Goal: Information Seeking & Learning: Learn about a topic

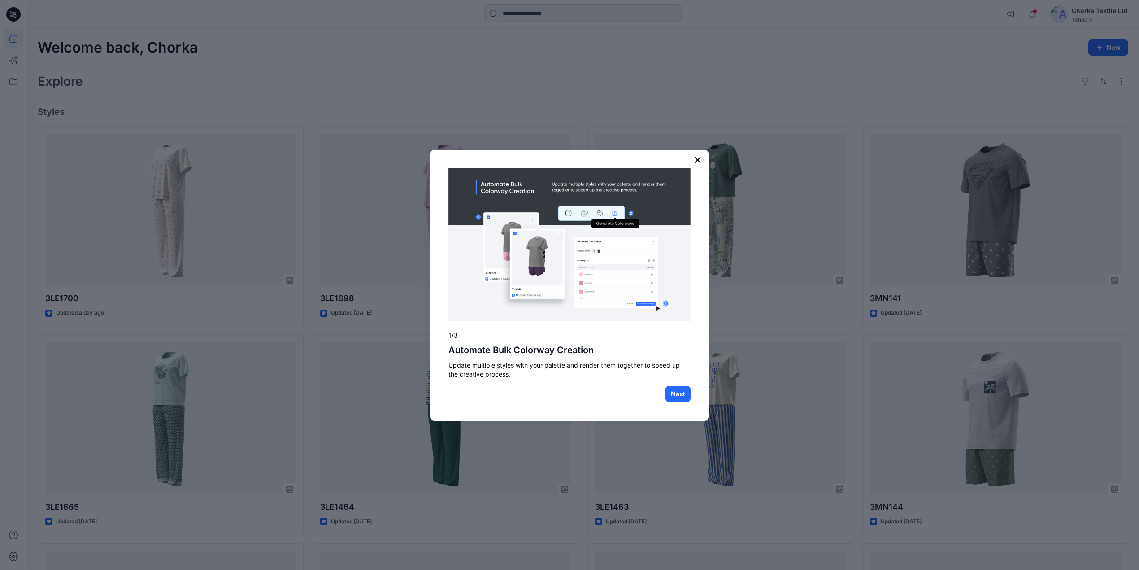
click at [701, 155] on button "×" at bounding box center [697, 160] width 9 height 14
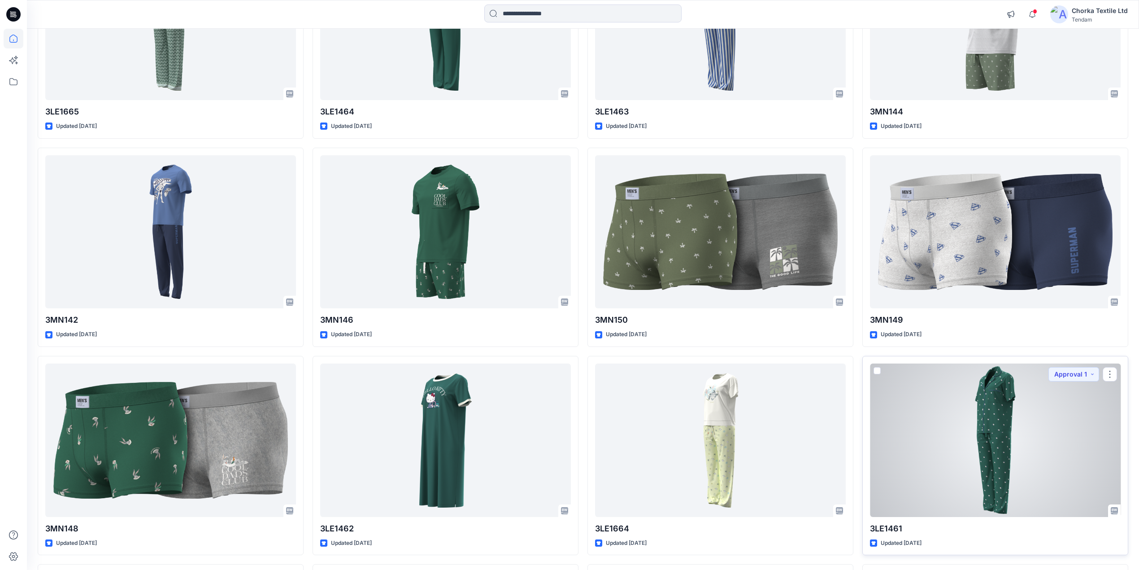
scroll to position [515, 0]
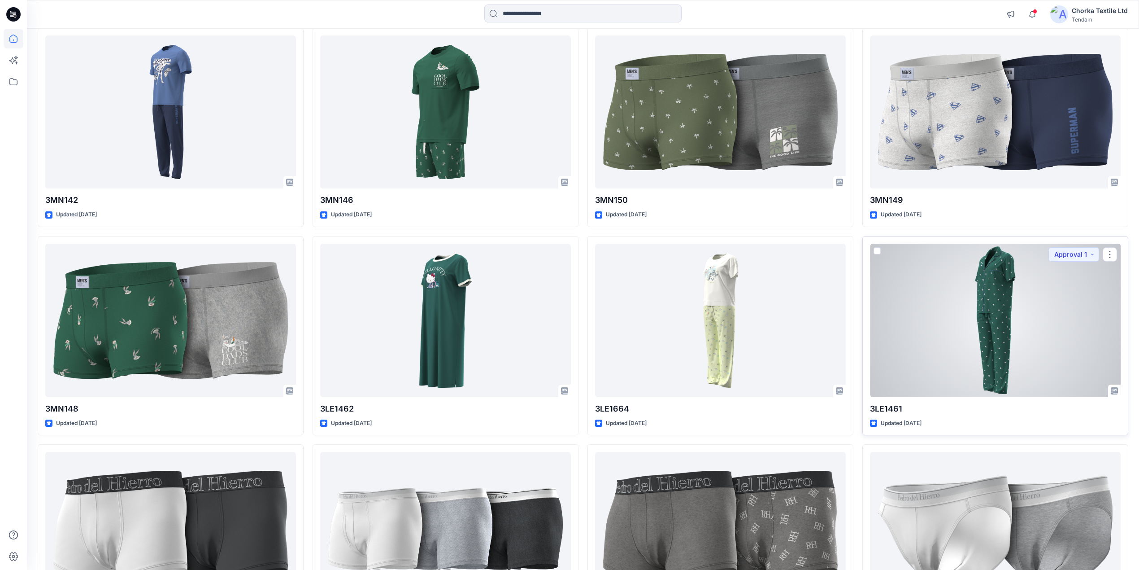
click at [960, 339] on div at bounding box center [995, 320] width 251 height 153
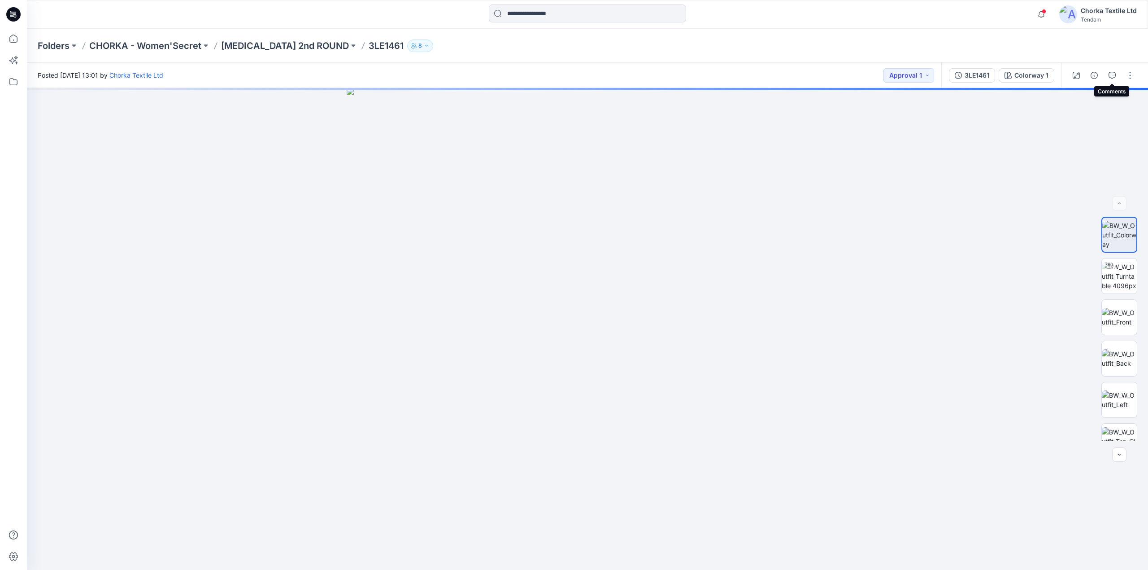
click at [1112, 72] on icon "button" at bounding box center [1112, 75] width 7 height 7
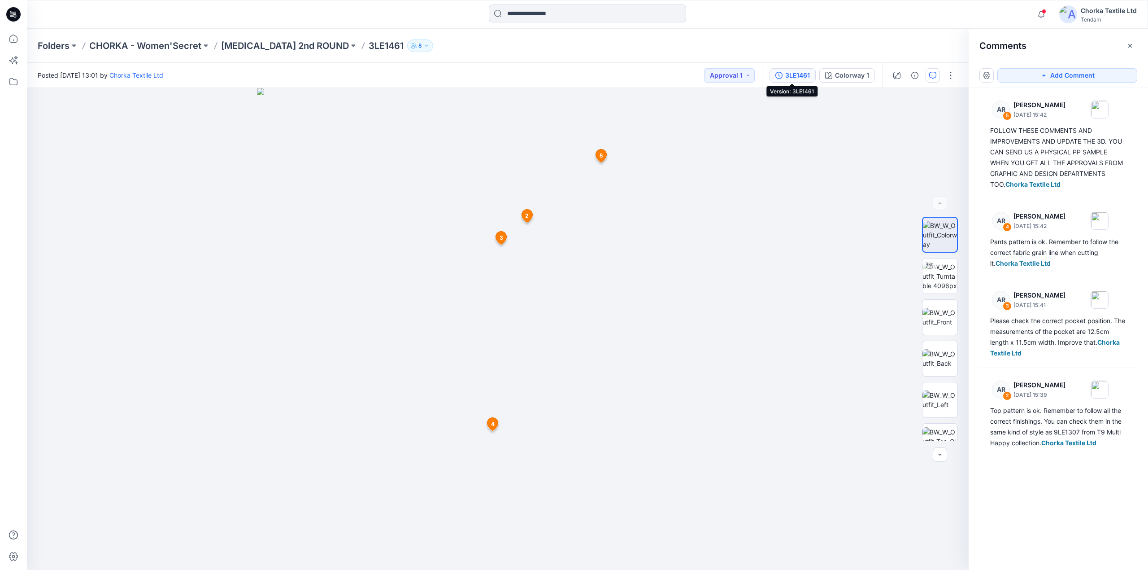
click at [798, 70] on div "3LE1461" at bounding box center [797, 75] width 25 height 10
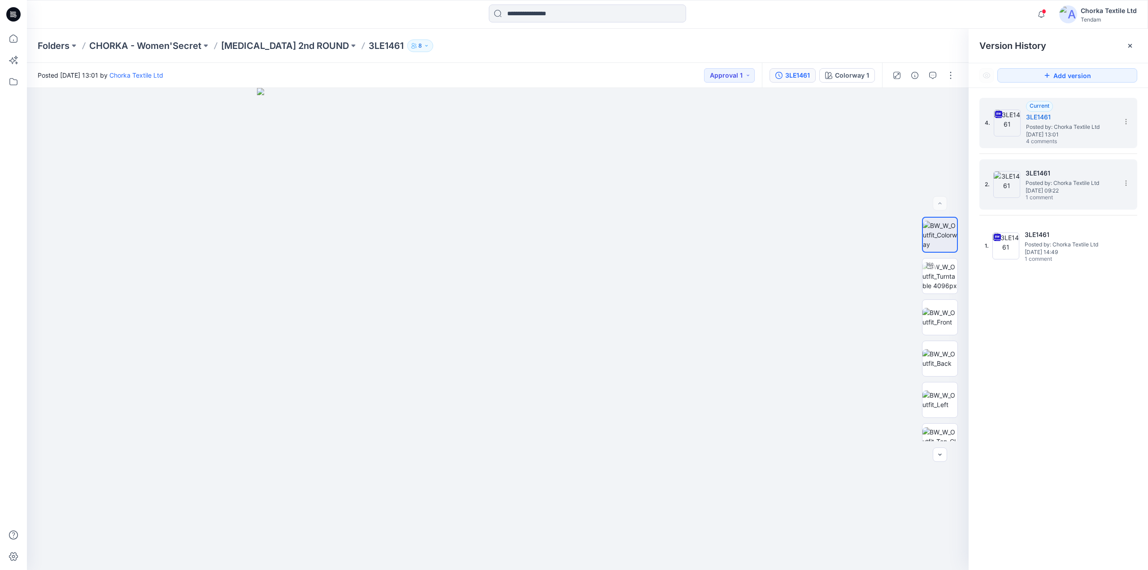
click at [1052, 187] on span "Posted by: Chorka Textile Ltd" at bounding box center [1071, 183] width 90 height 9
click at [933, 74] on icon "button" at bounding box center [933, 74] width 3 height 0
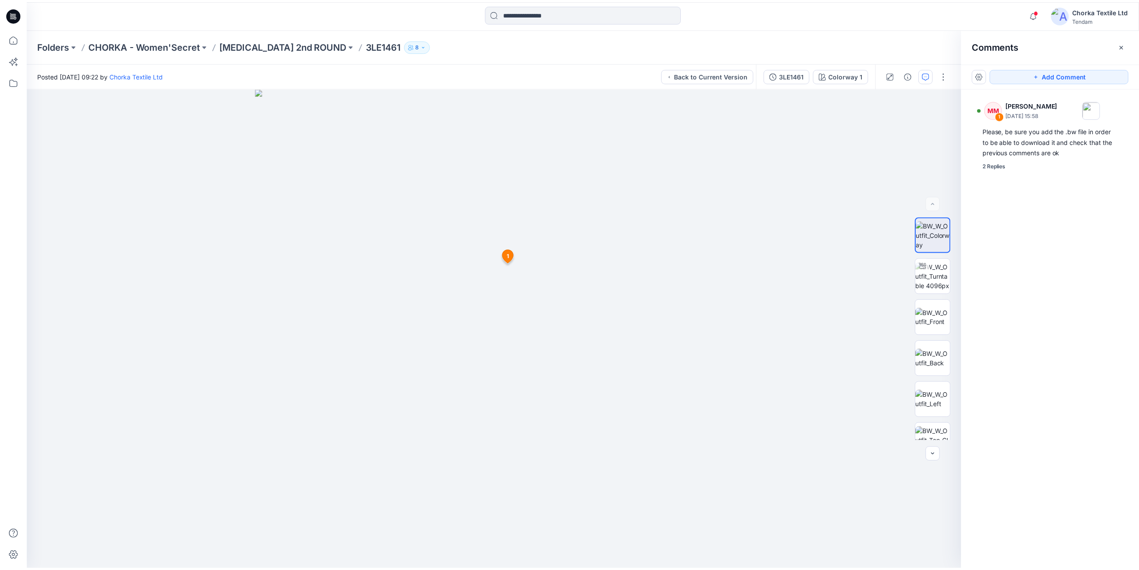
scroll to position [515, 0]
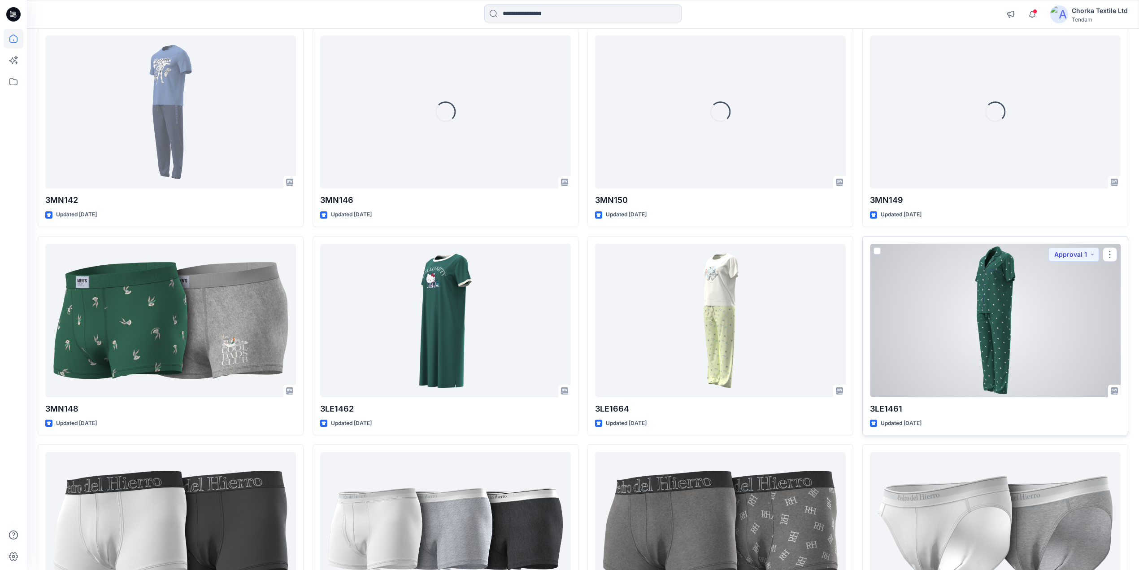
click at [998, 313] on div at bounding box center [995, 320] width 251 height 153
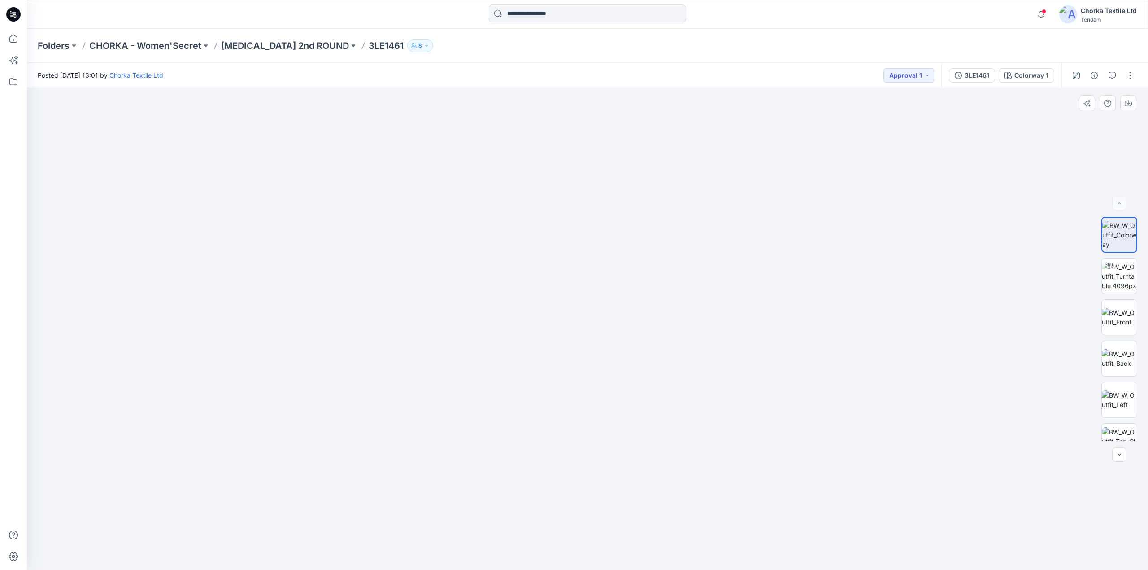
drag, startPoint x: 580, startPoint y: 257, endPoint x: 575, endPoint y: 327, distance: 70.1
click at [575, 327] on img at bounding box center [587, 308] width 703 height 523
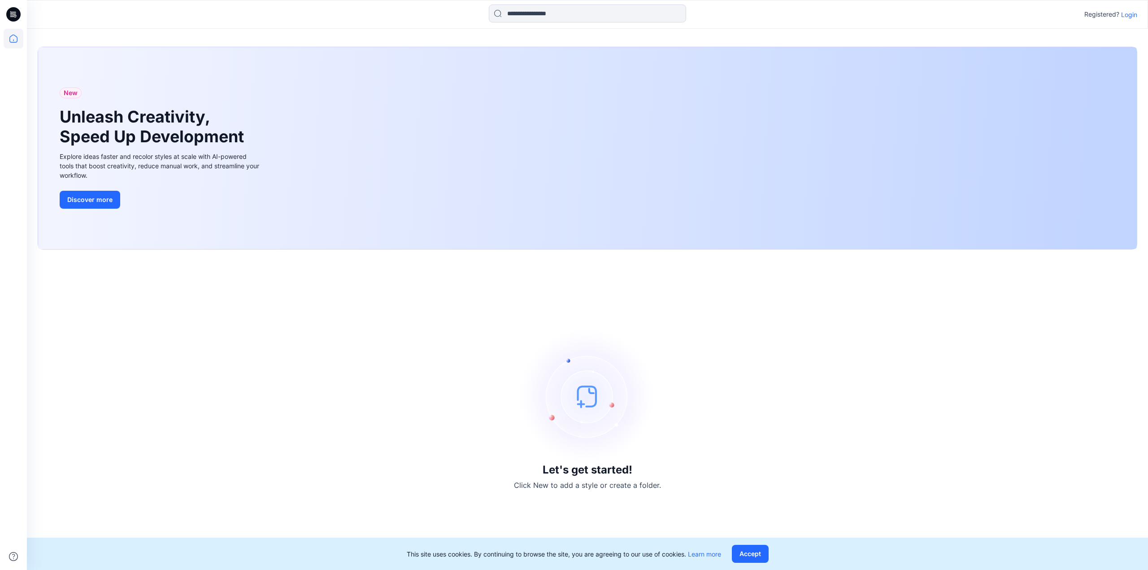
click at [1128, 12] on p "Login" at bounding box center [1129, 14] width 16 height 9
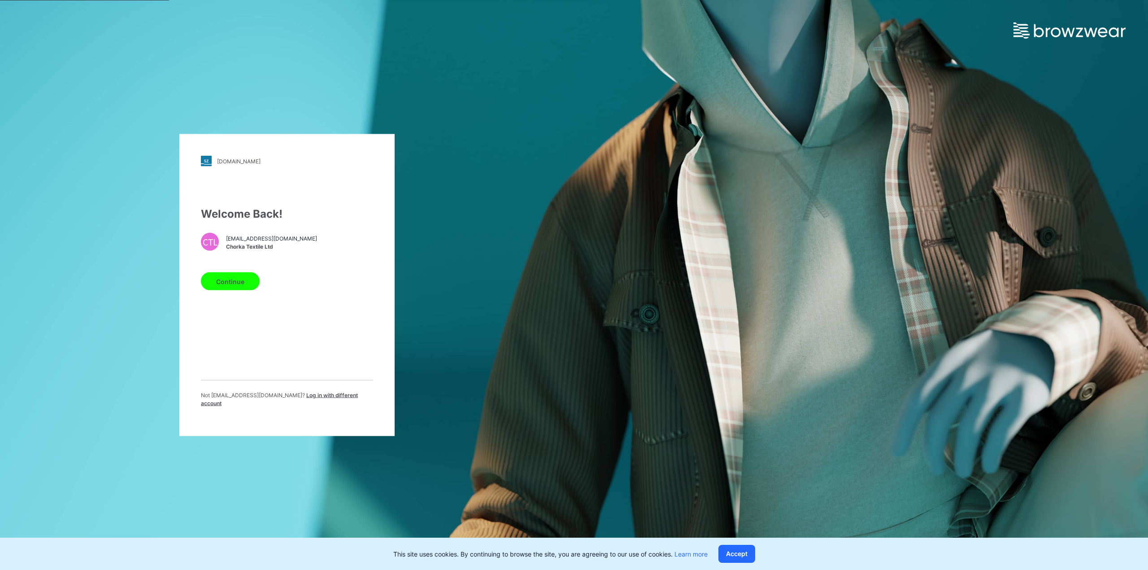
click at [227, 284] on button "Continue" at bounding box center [230, 281] width 59 height 18
click at [220, 285] on button "Continue" at bounding box center [230, 281] width 59 height 18
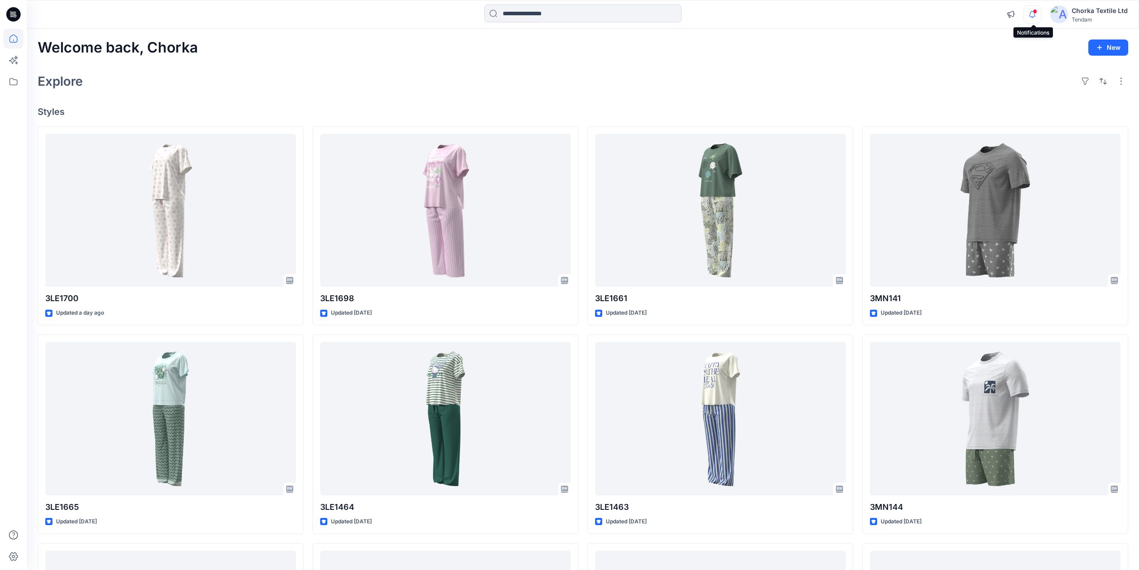
click at [1033, 13] on icon "button" at bounding box center [1032, 14] width 17 height 18
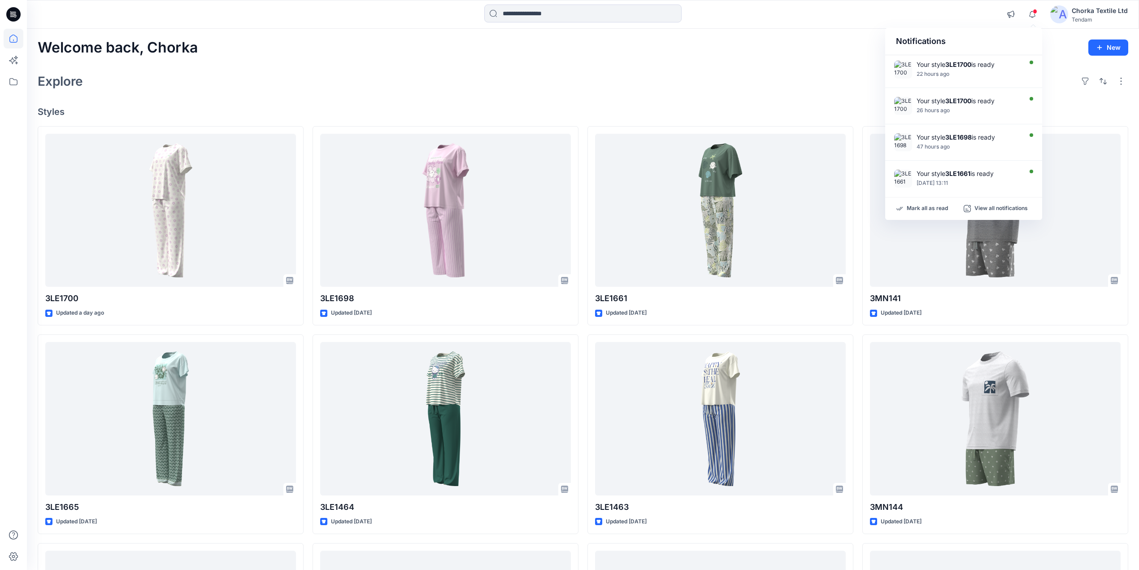
click at [749, 62] on div "Welcome back, Chorka New Explore Styles 3LE1700 Updated a day ago 3LE1665 Updat…" at bounding box center [583, 407] width 1112 height 756
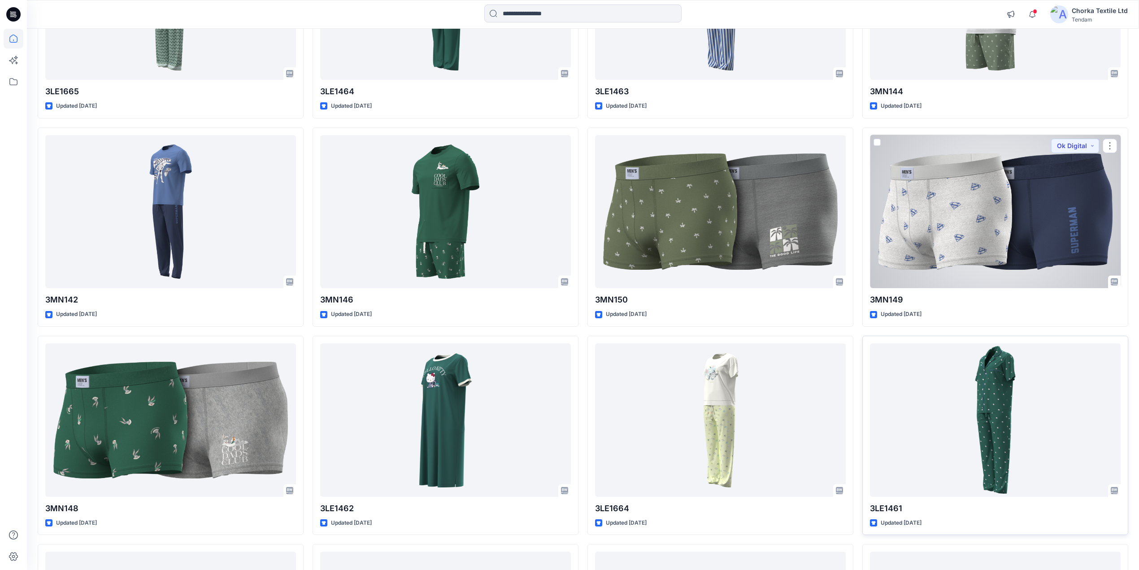
scroll to position [418, 0]
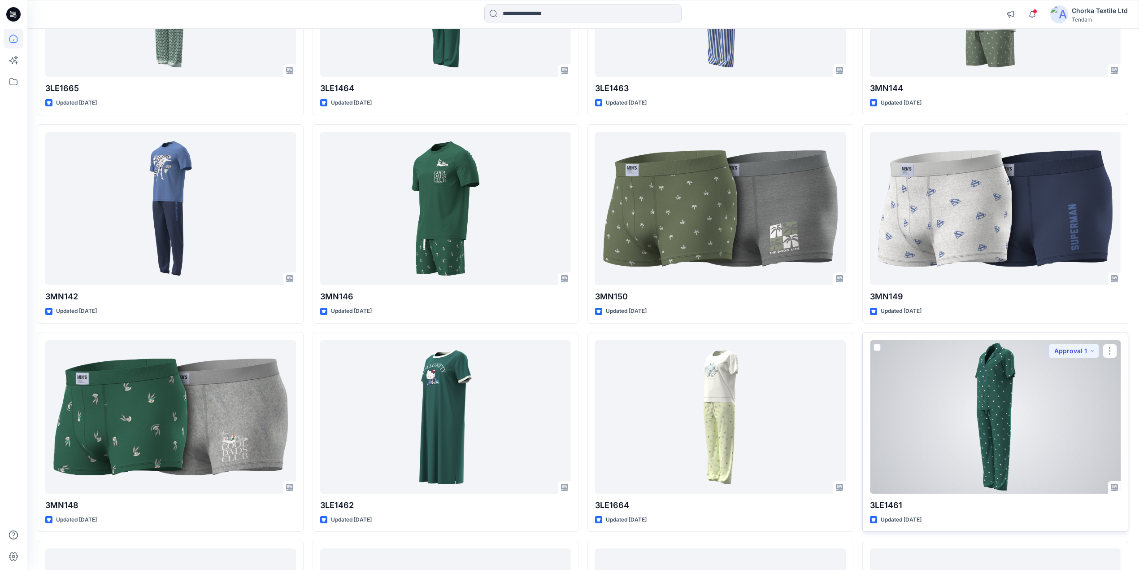
click at [1009, 410] on div at bounding box center [995, 416] width 251 height 153
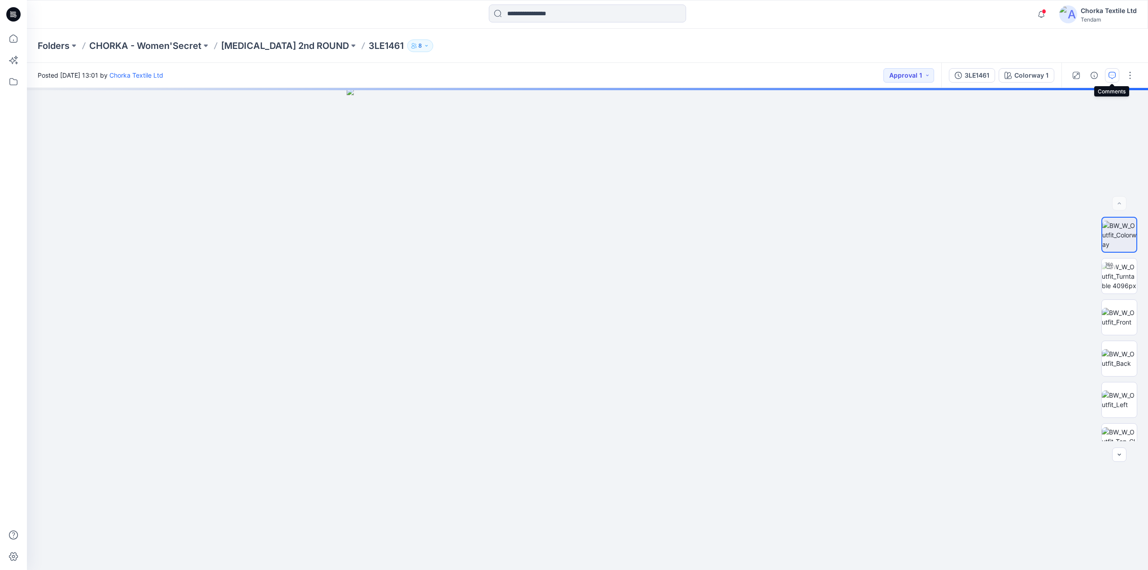
click at [1118, 74] on button "button" at bounding box center [1112, 75] width 14 height 14
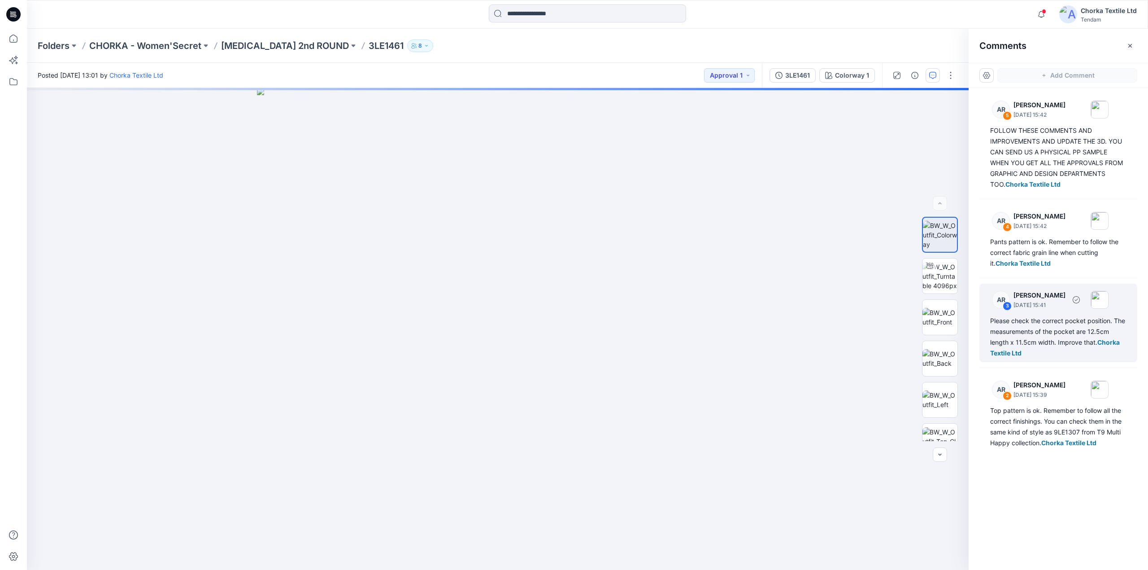
click at [1050, 322] on div "Please check the correct pocket position. The measurements of the pocket are 12…" at bounding box center [1058, 336] width 136 height 43
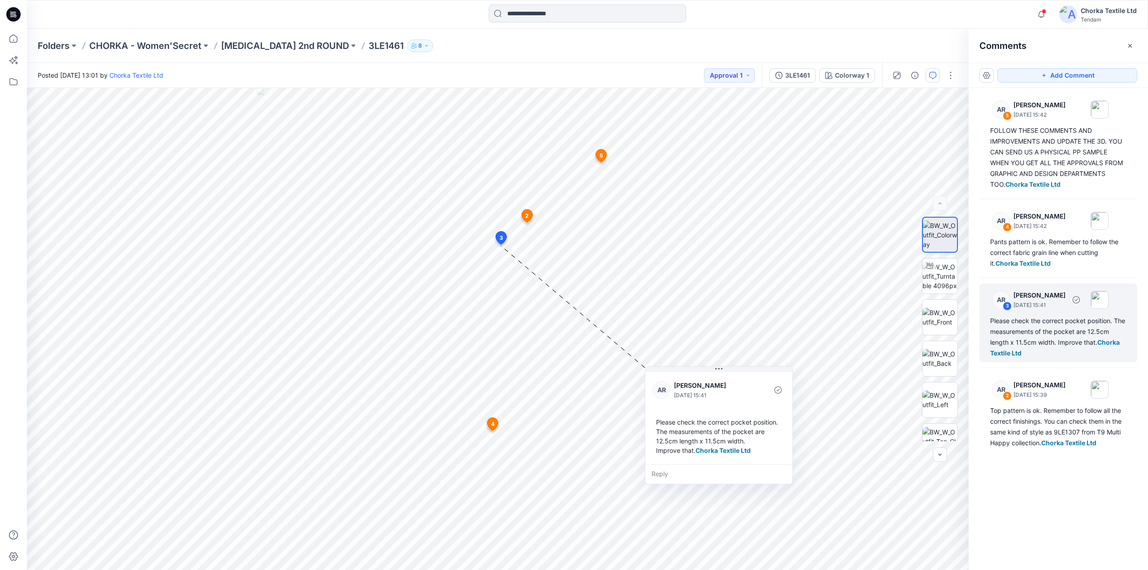
click at [1074, 325] on div "Please check the correct pocket position. The measurements of the pocket are 12…" at bounding box center [1058, 336] width 136 height 43
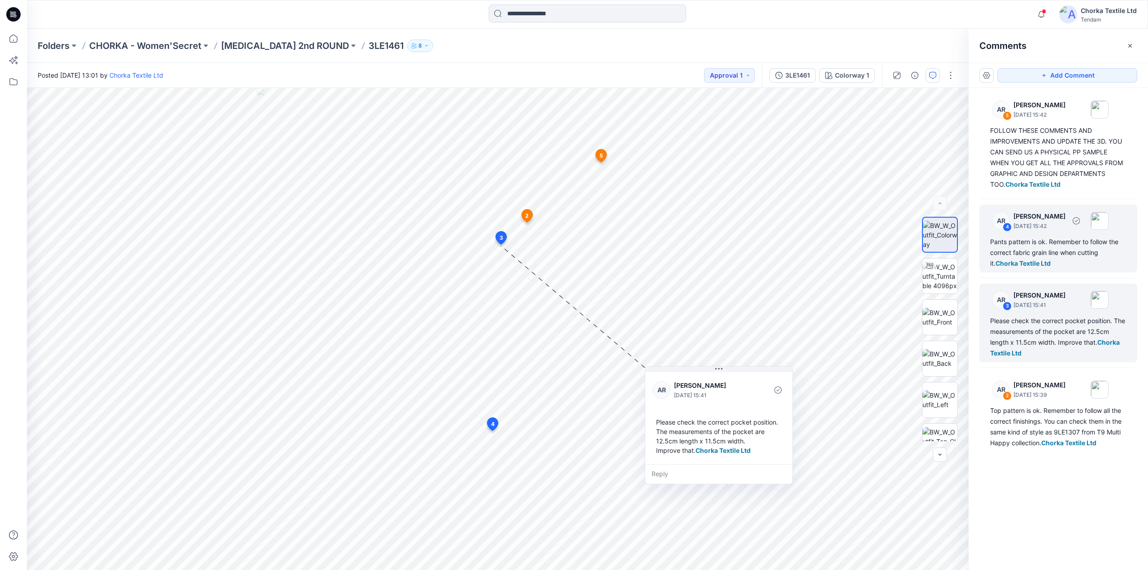
click at [1053, 248] on div "Pants pattern is ok. Remember to follow the correct fabric grain line when cutt…" at bounding box center [1058, 252] width 136 height 32
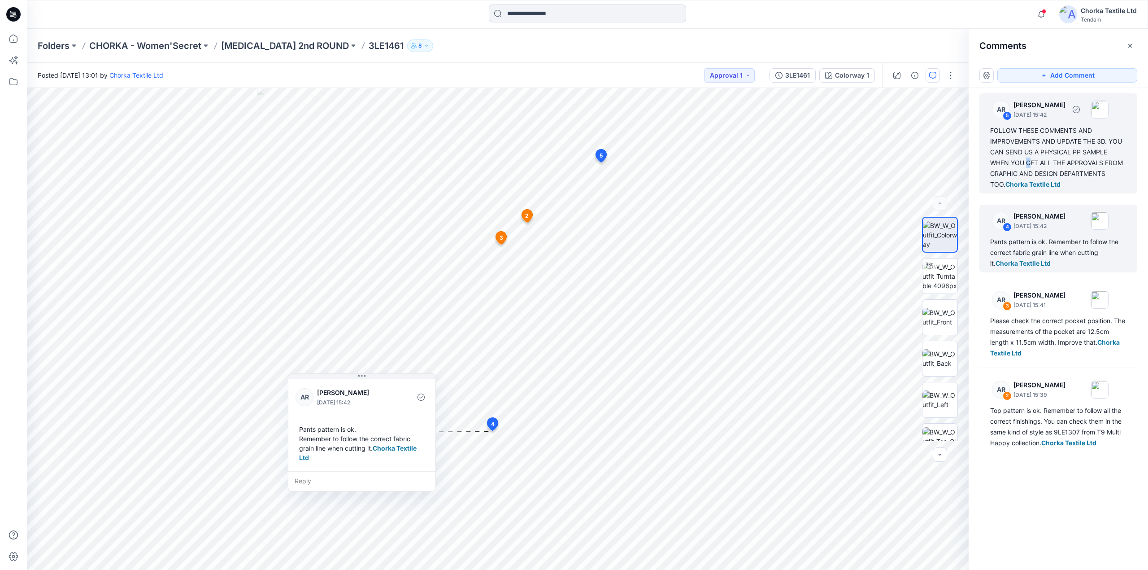
click at [1029, 158] on div "FOLLOW THESE COMMENTS AND IMPROVEMENTS AND UPDATE THE 3D. YOU CAN SEND US A PHY…" at bounding box center [1058, 157] width 136 height 65
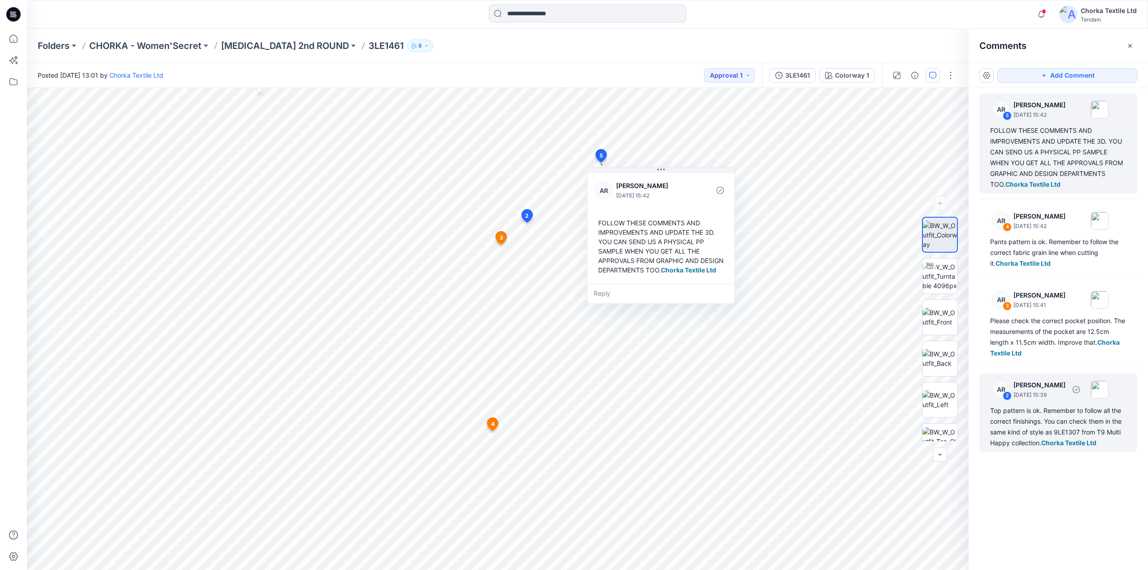
click at [1045, 406] on div "Top pattern is ok. Remember to follow all the correct finishings. You can check…" at bounding box center [1058, 426] width 136 height 43
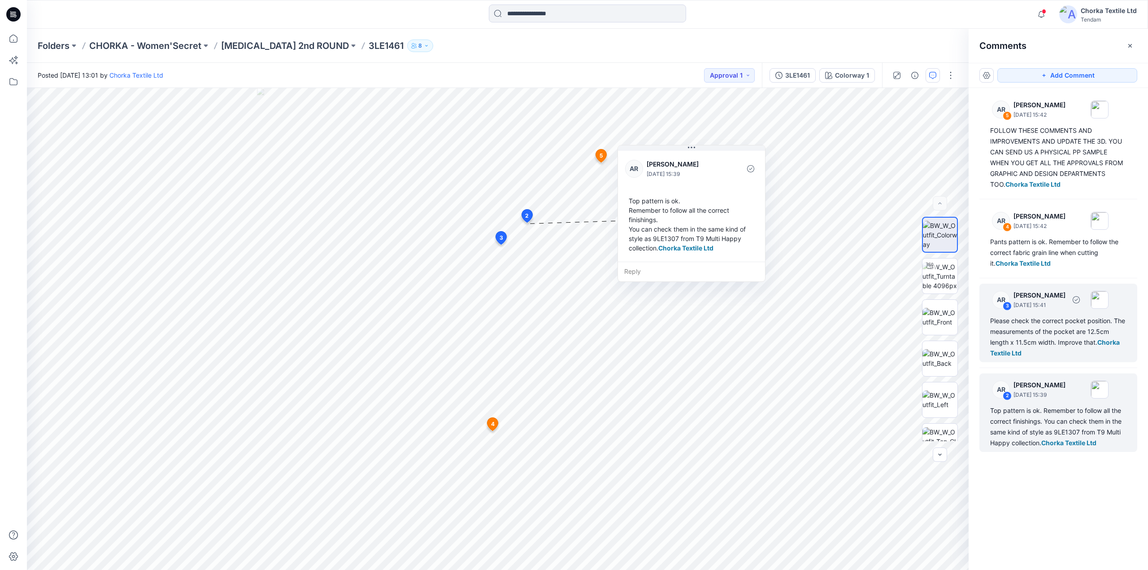
click at [1043, 318] on div "Please check the correct pocket position. The measurements of the pocket are 12…" at bounding box center [1058, 336] width 136 height 43
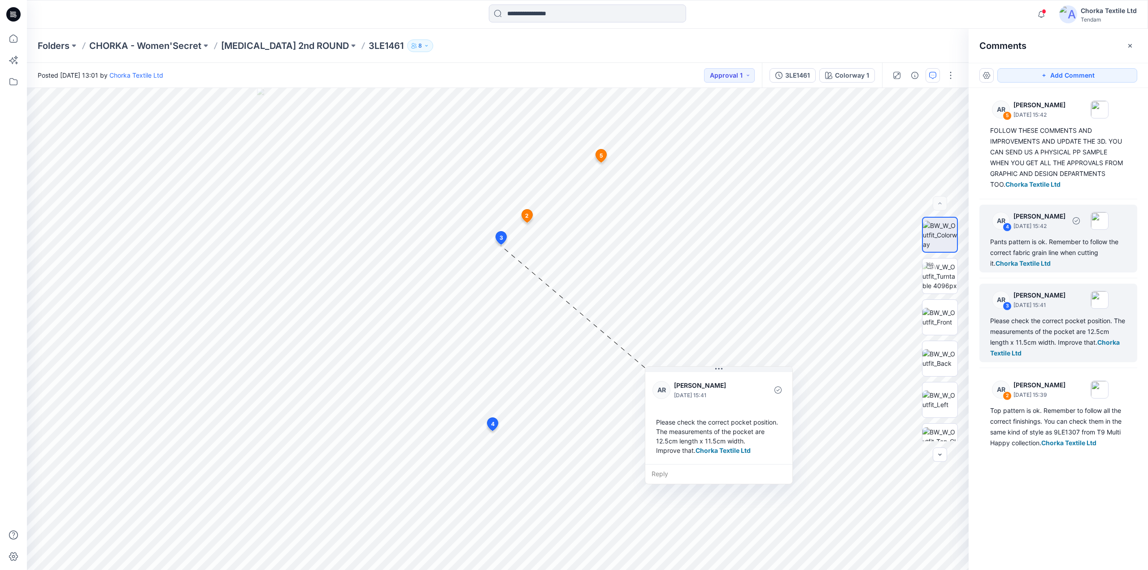
click at [1036, 237] on div "Pants pattern is ok. Remember to follow the correct fabric grain line when cutt…" at bounding box center [1058, 252] width 136 height 32
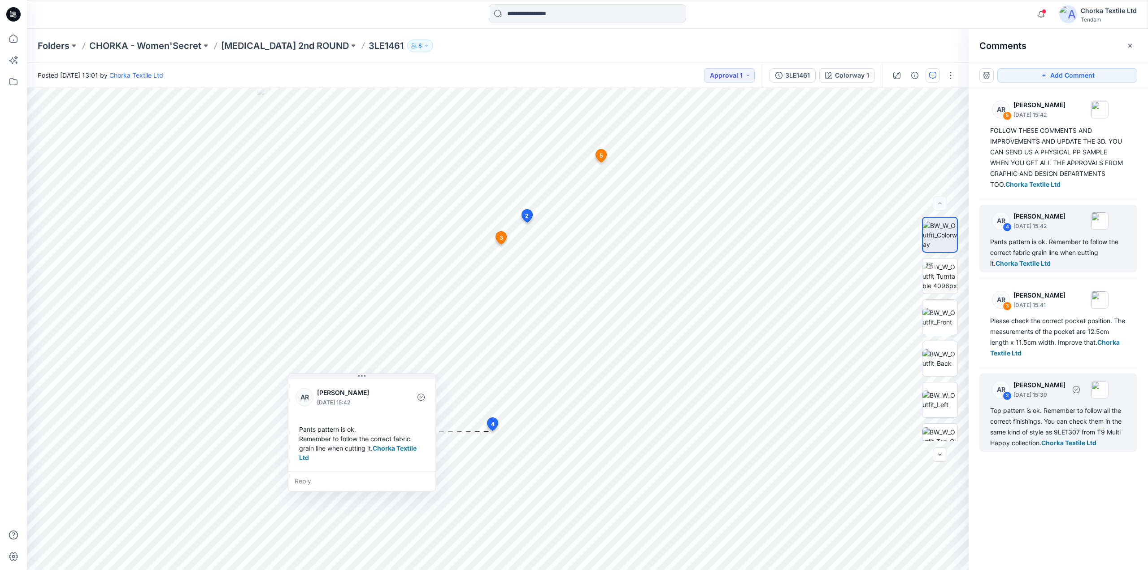
click at [1047, 417] on div "Top pattern is ok. Remember to follow all the correct finishings. You can check…" at bounding box center [1058, 426] width 136 height 43
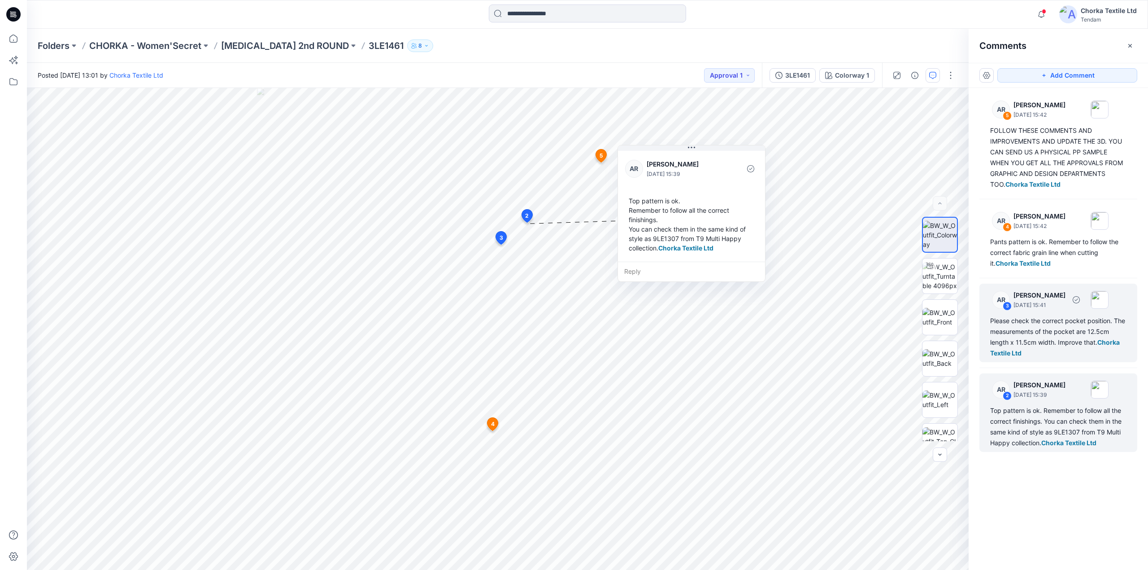
click at [1040, 326] on div "Please check the correct pocket position. The measurements of the pocket are 12…" at bounding box center [1058, 336] width 136 height 43
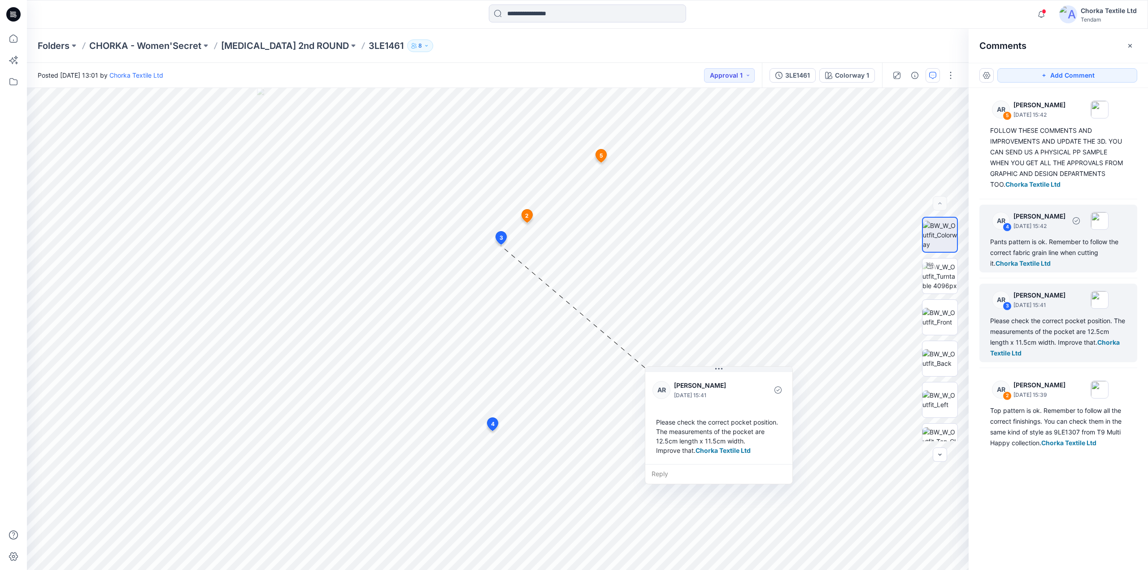
click at [1026, 248] on div "Pants pattern is ok. Remember to follow the correct fabric grain line when cutt…" at bounding box center [1058, 252] width 136 height 32
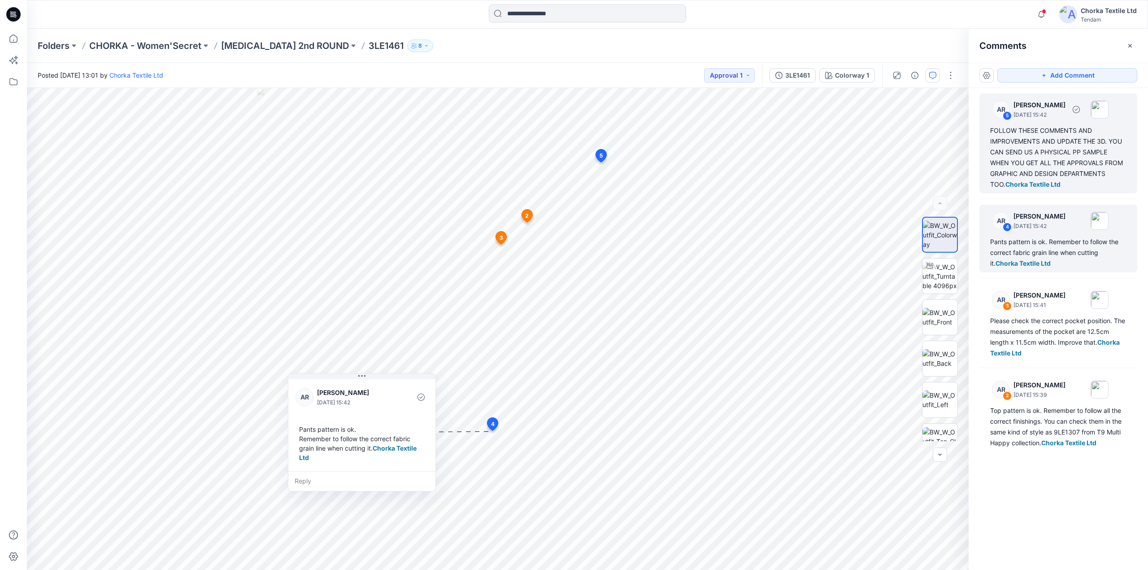
click at [1039, 153] on div "FOLLOW THESE COMMENTS AND IMPROVEMENTS AND UPDATE THE 3D. YOU CAN SEND US A PHY…" at bounding box center [1058, 157] width 136 height 65
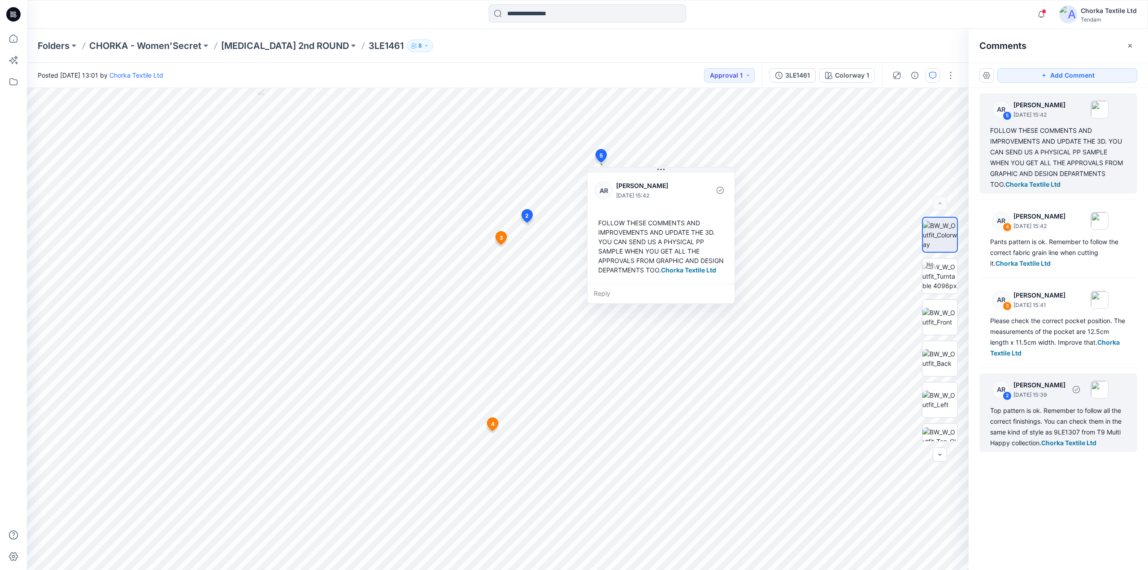
click at [1052, 424] on div "Top pattern is ok. Remember to follow all the correct finishings. You can check…" at bounding box center [1058, 426] width 136 height 43
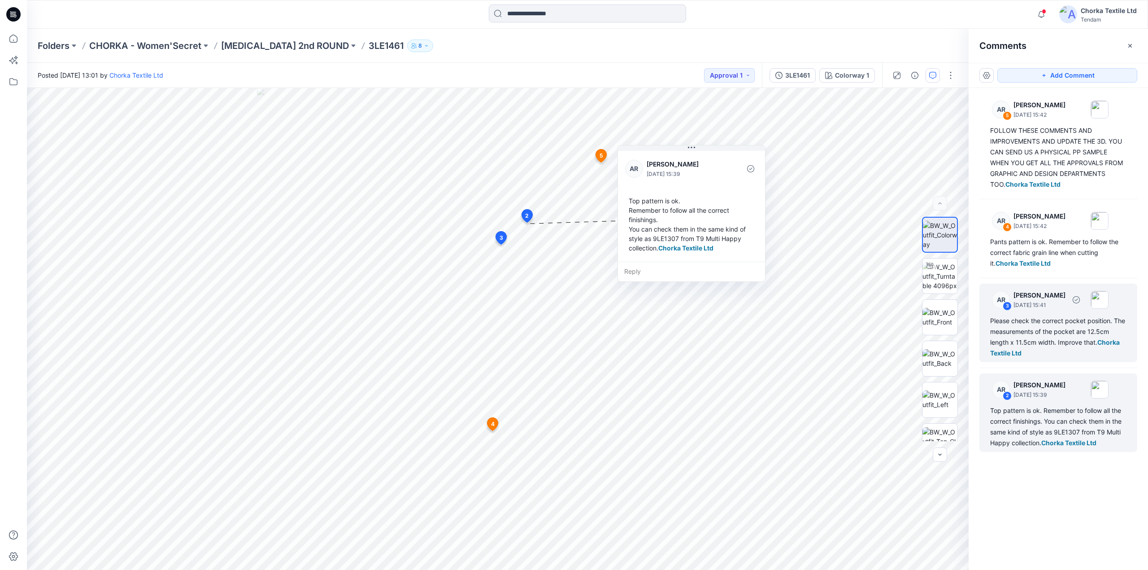
click at [1036, 332] on div "Please check the correct pocket position. The measurements of the pocket are 12…" at bounding box center [1058, 336] width 136 height 43
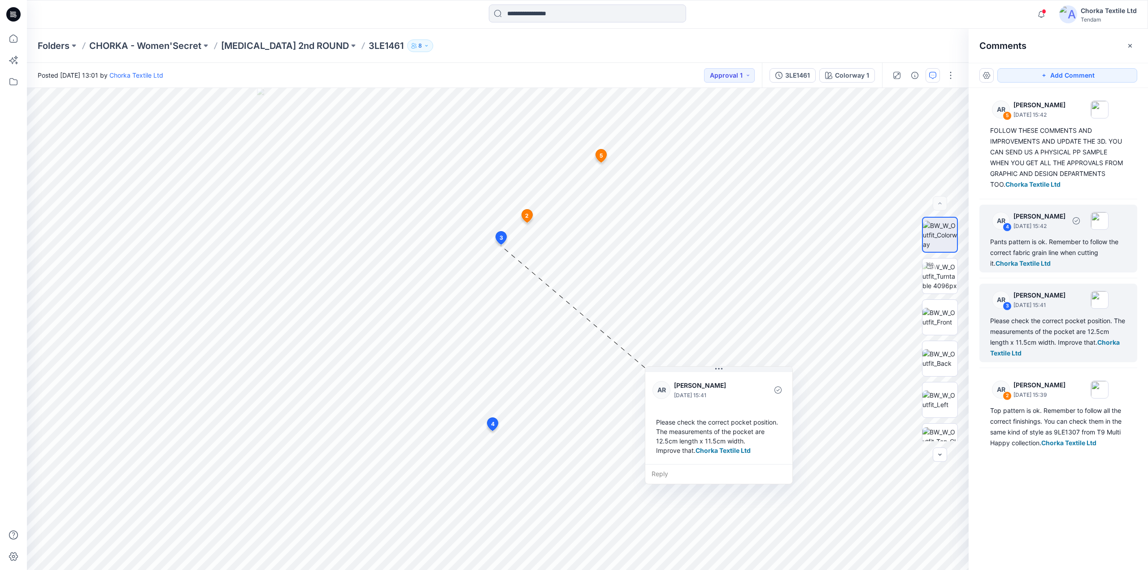
click at [1035, 239] on div "Pants pattern is ok. Remember to follow the correct fabric grain line when cutt…" at bounding box center [1058, 252] width 136 height 32
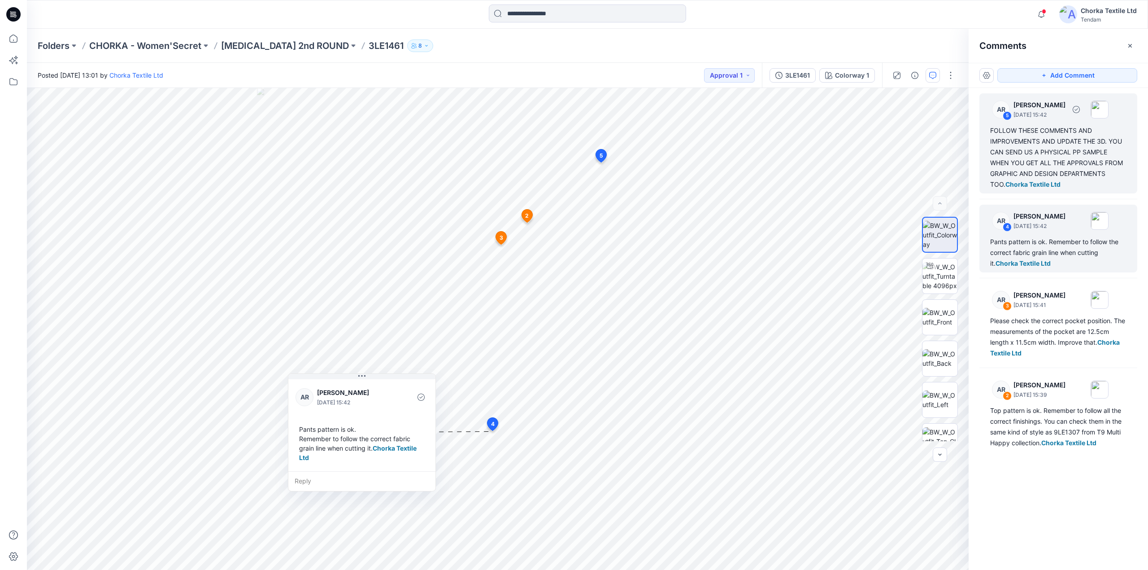
click at [1020, 152] on div "FOLLOW THESE COMMENTS AND IMPROVEMENTS AND UPDATE THE 3D. YOU CAN SEND US A PHY…" at bounding box center [1058, 157] width 136 height 65
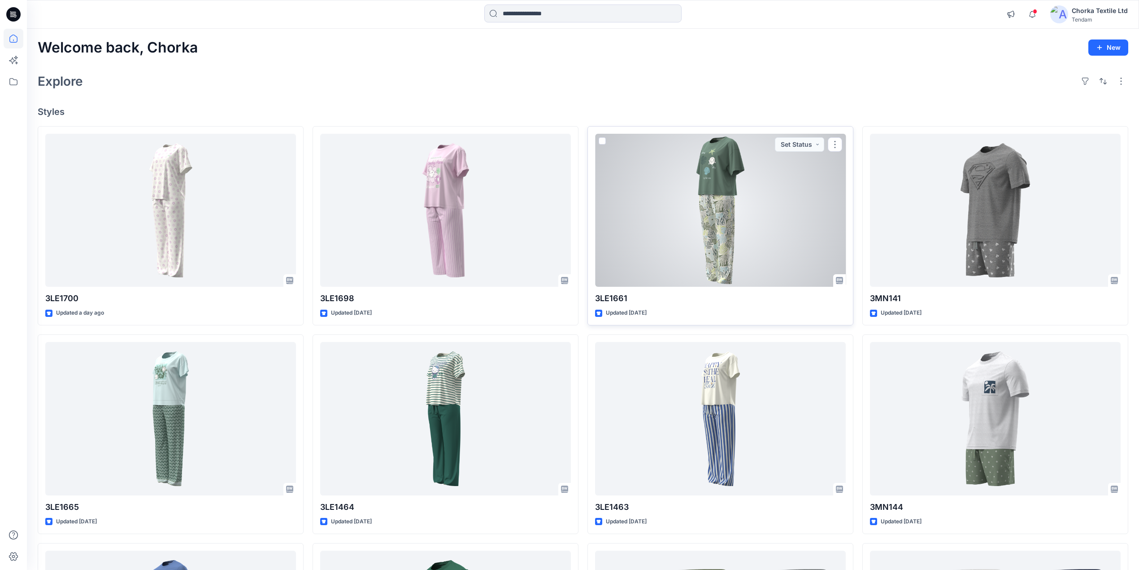
click at [696, 172] on div at bounding box center [720, 210] width 251 height 153
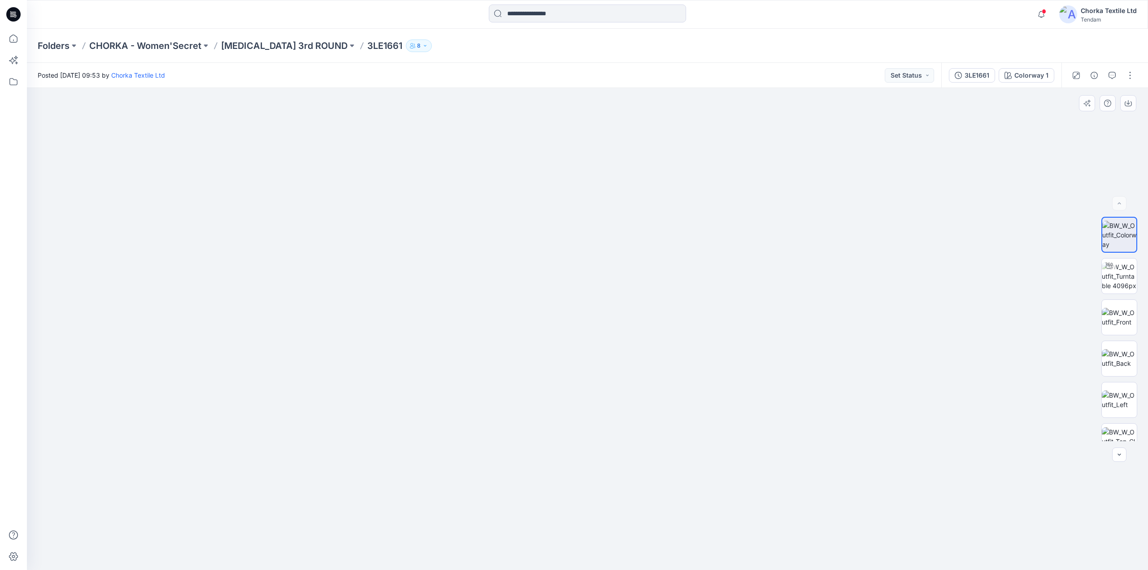
drag, startPoint x: 575, startPoint y: 152, endPoint x: 560, endPoint y: 323, distance: 171.9
click at [560, 323] on img at bounding box center [572, 165] width 1477 height 809
click at [975, 74] on div "3LE1661" at bounding box center [977, 75] width 25 height 10
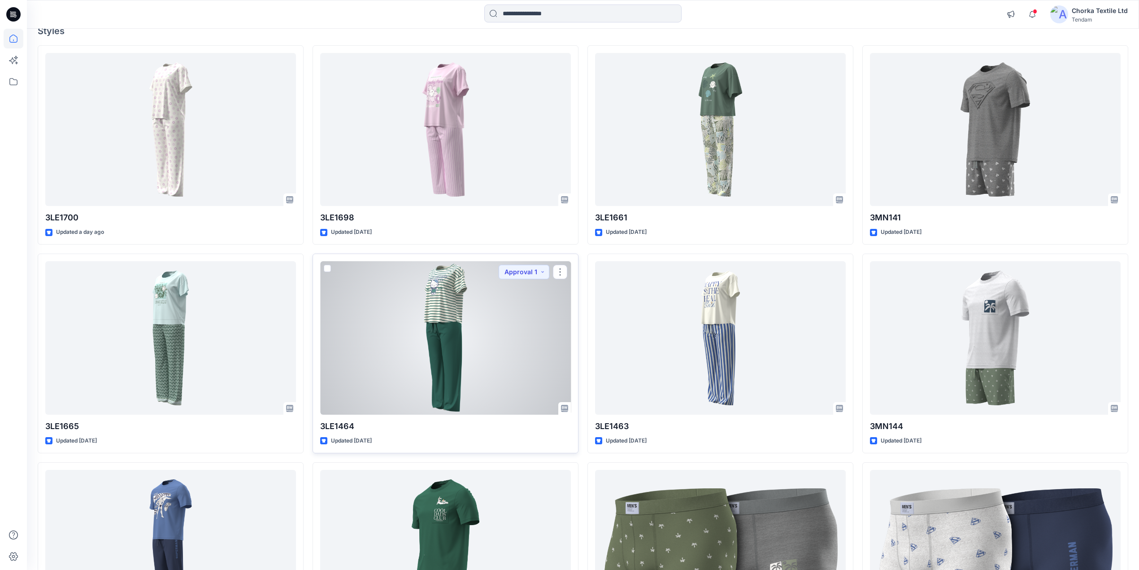
scroll to position [60, 0]
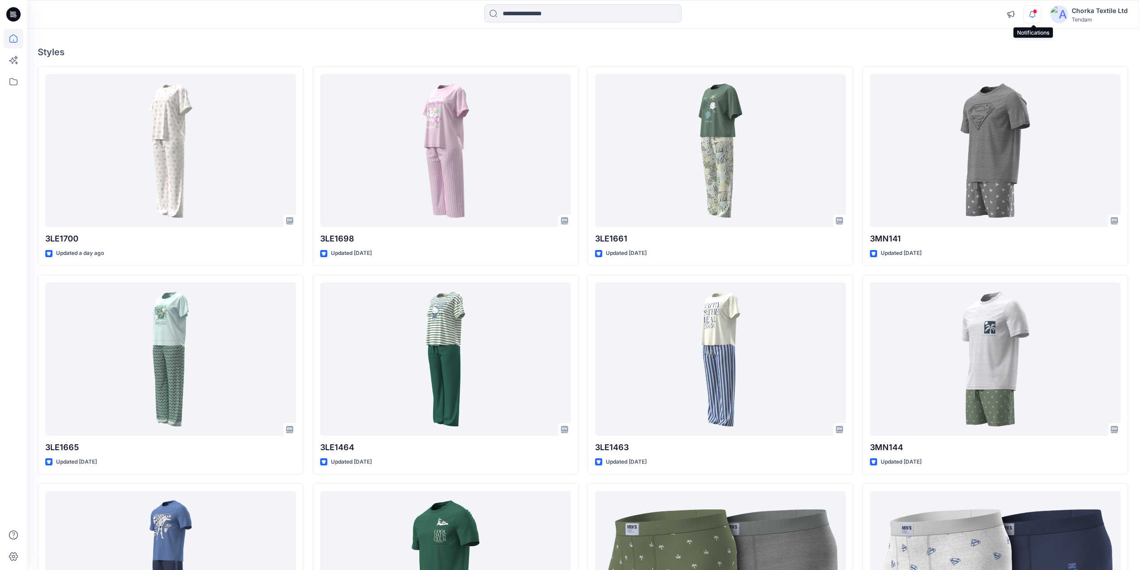
click at [1034, 13] on icon "button" at bounding box center [1032, 14] width 17 height 18
click at [765, 47] on h4 "Styles" at bounding box center [583, 52] width 1091 height 11
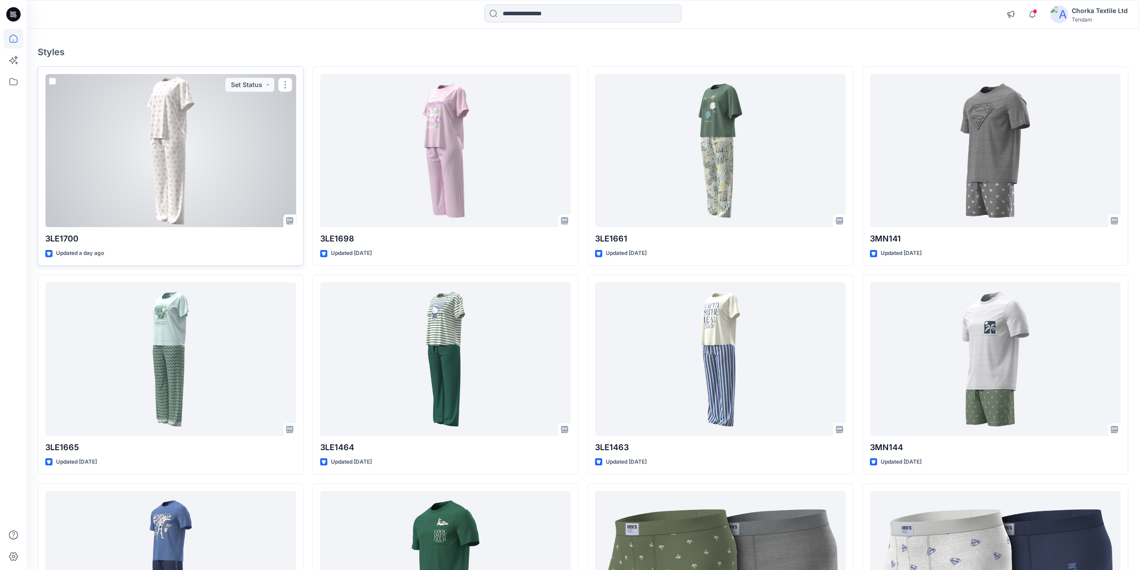
scroll to position [0, 0]
